Goal: Task Accomplishment & Management: Manage account settings

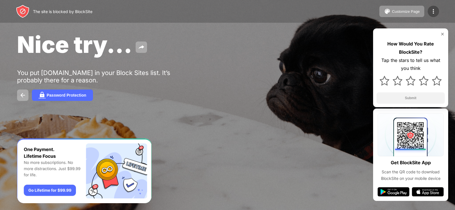
click at [436, 9] on img at bounding box center [433, 11] width 7 height 7
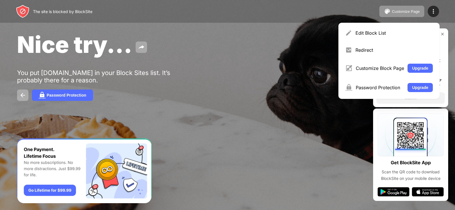
click at [278, 57] on div "Nice try..." at bounding box center [185, 45] width 337 height 28
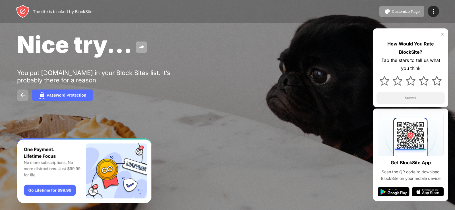
click at [24, 99] on button at bounding box center [22, 95] width 11 height 11
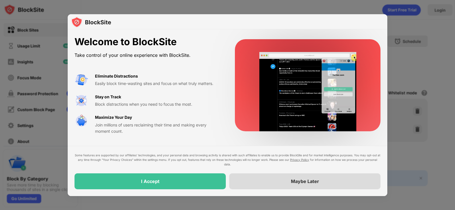
click at [281, 184] on div "Maybe Later" at bounding box center [304, 181] width 151 height 16
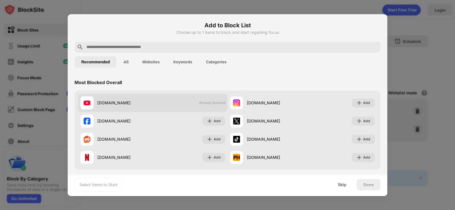
drag, startPoint x: 117, startPoint y: 107, endPoint x: 100, endPoint y: 104, distance: 16.5
click at [100, 104] on div "youtube.com" at bounding box center [124, 103] width 55 height 6
click at [108, 104] on div "youtube.com" at bounding box center [124, 103] width 55 height 6
click at [164, 107] on div "youtube.com Already blocked" at bounding box center [153, 103] width 150 height 18
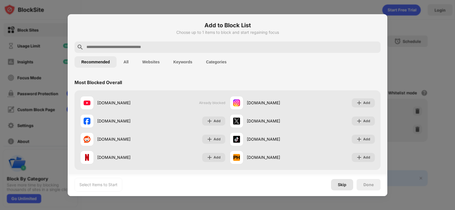
click at [341, 187] on div "Skip" at bounding box center [342, 185] width 9 height 5
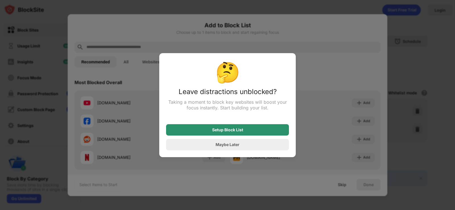
click at [229, 132] on div "Setup Block List" at bounding box center [227, 130] width 31 height 5
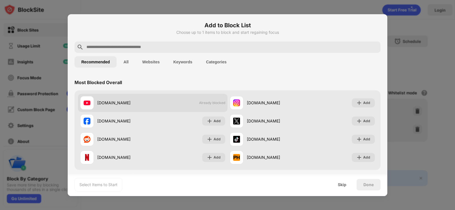
click at [117, 105] on div "youtube.com" at bounding box center [124, 103] width 55 height 6
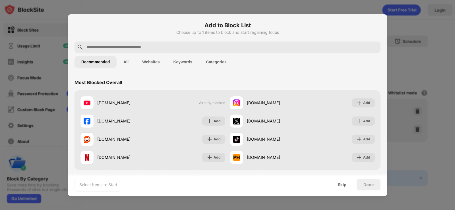
click at [119, 64] on button "All" at bounding box center [126, 61] width 19 height 11
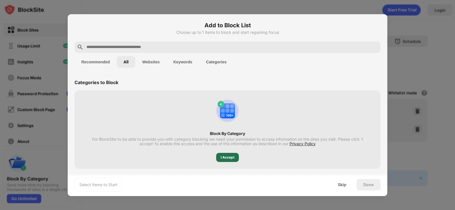
click at [218, 157] on div "I Accept" at bounding box center [227, 157] width 23 height 9
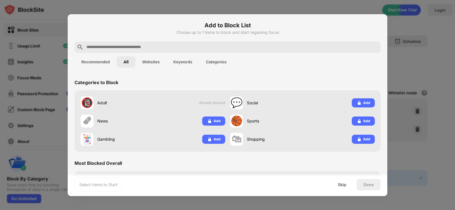
click at [153, 62] on button "Websites" at bounding box center [150, 61] width 31 height 11
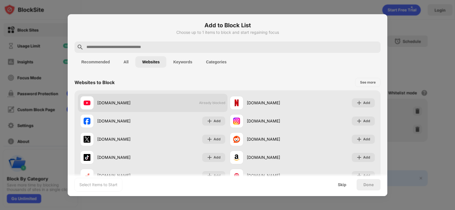
click at [119, 104] on div "youtube.com" at bounding box center [124, 103] width 55 height 6
drag, startPoint x: 119, startPoint y: 104, endPoint x: 90, endPoint y: 104, distance: 29.0
click at [90, 104] on img at bounding box center [87, 103] width 7 height 7
click at [206, 101] on span "Already blocked" at bounding box center [212, 103] width 26 height 4
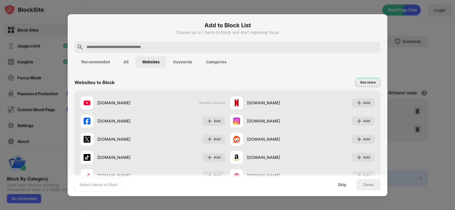
click at [360, 79] on div "See more" at bounding box center [367, 82] width 25 height 9
click at [349, 188] on div "Skip" at bounding box center [342, 184] width 22 height 11
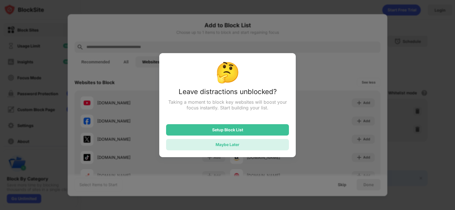
click at [239, 144] on div "Maybe Later" at bounding box center [228, 144] width 24 height 5
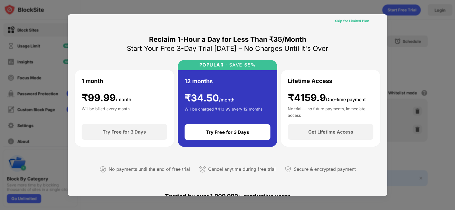
click at [343, 22] on div "Skip for Limited Plan" at bounding box center [352, 21] width 34 height 6
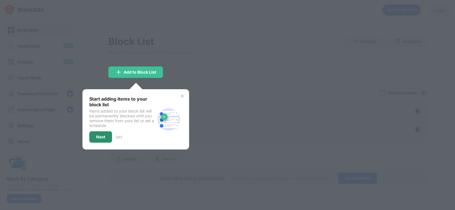
click at [99, 137] on div "Next" at bounding box center [100, 137] width 9 height 5
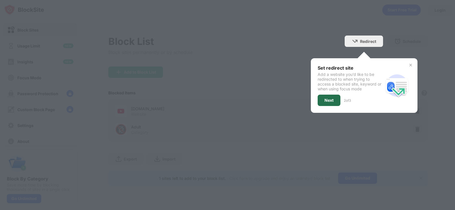
click at [326, 96] on div "Next" at bounding box center [329, 100] width 23 height 11
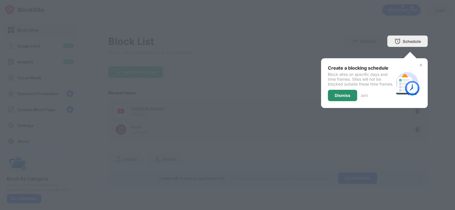
click at [348, 98] on div "Dismiss" at bounding box center [343, 95] width 16 height 5
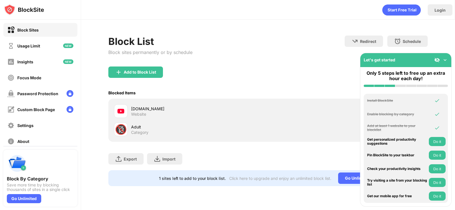
click at [447, 60] on img at bounding box center [445, 60] width 6 height 6
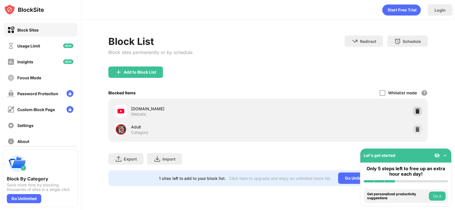
click at [417, 114] on div at bounding box center [417, 111] width 9 height 9
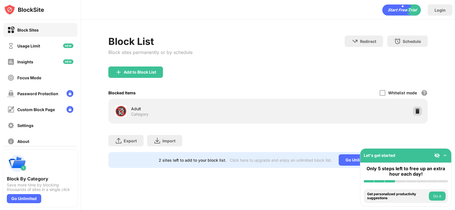
click at [419, 111] on img at bounding box center [418, 111] width 6 height 6
